Goal: Understand process/instructions

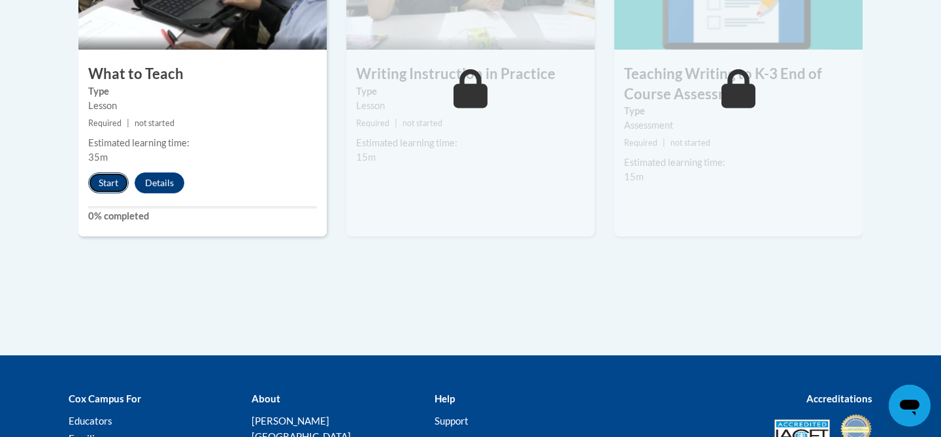
click at [95, 185] on button "Start" at bounding box center [108, 183] width 41 height 21
